Goal: Task Accomplishment & Management: Use online tool/utility

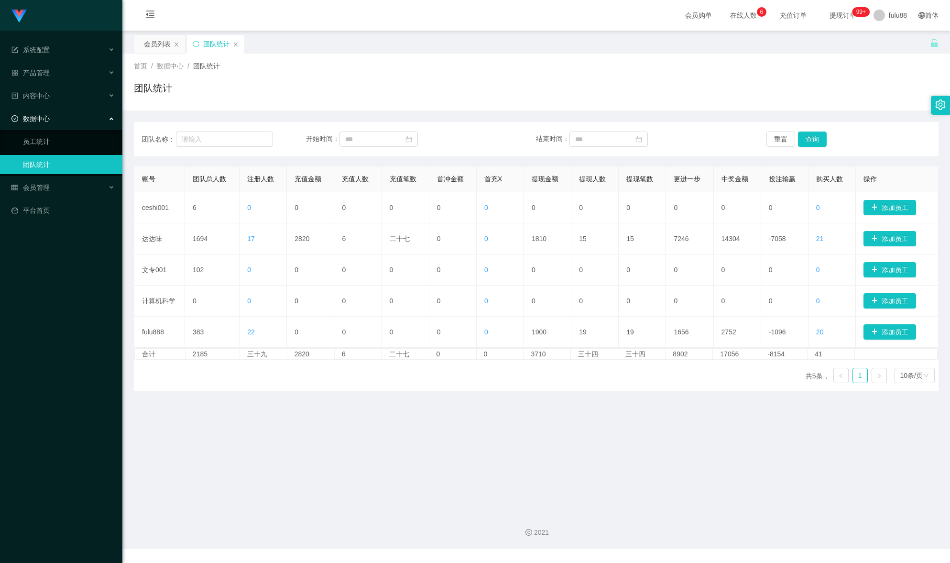
drag, startPoint x: 27, startPoint y: 488, endPoint x: 31, endPoint y: 485, distance: 5.5
click at [27, 488] on div "Shopee工作台代理端 系统配置 产品管理 内容中心 数据中心 员工统计 团队统计 会员管理 平台首页" at bounding box center [61, 281] width 122 height 563
